Goal: Find specific fact: Find specific fact

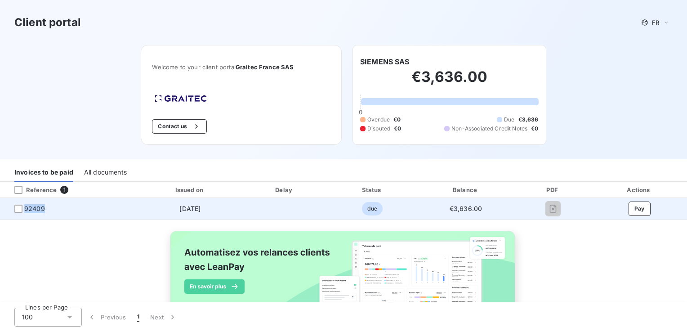
drag, startPoint x: 47, startPoint y: 208, endPoint x: 24, endPoint y: 215, distance: 24.0
click at [24, 215] on td "92409" at bounding box center [69, 209] width 138 height 22
copy span "92409"
click at [36, 210] on span "92409" at bounding box center [34, 208] width 21 height 9
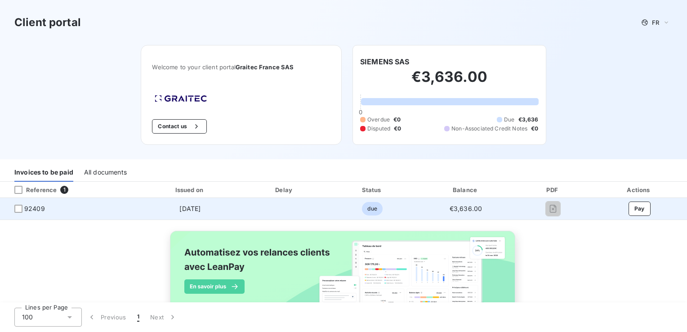
click at [536, 215] on td at bounding box center [552, 209] width 77 height 22
